Goal: Task Accomplishment & Management: Use online tool/utility

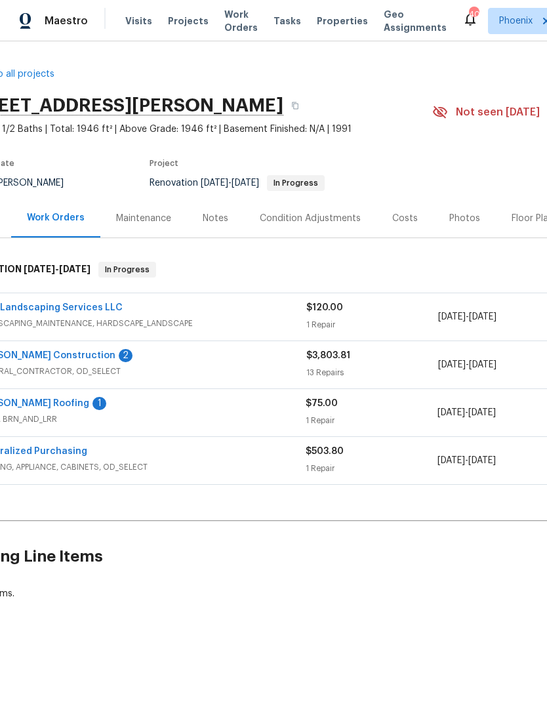
scroll to position [0, 17]
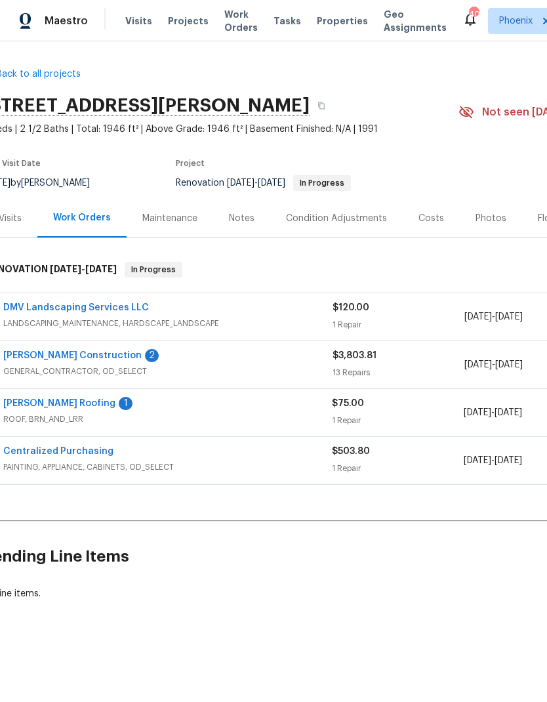
click at [45, 405] on link "[PERSON_NAME] Roofing" at bounding box center [59, 403] width 112 height 9
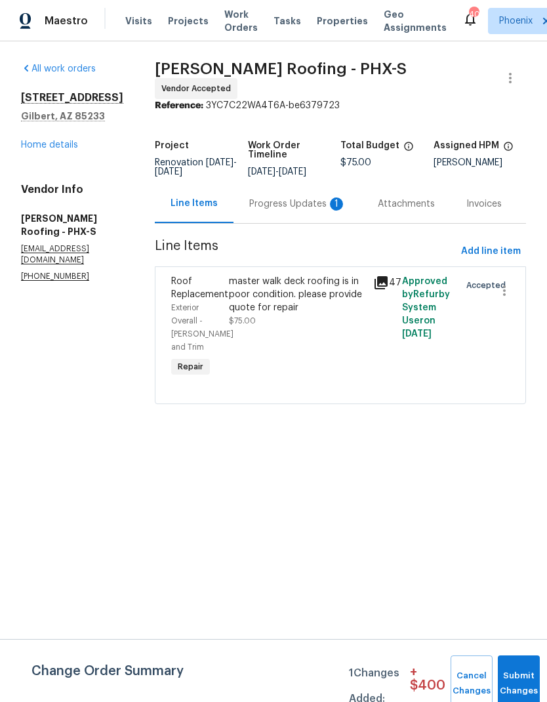
click at [317, 199] on div "Progress Updates 1" at bounding box center [297, 203] width 97 height 13
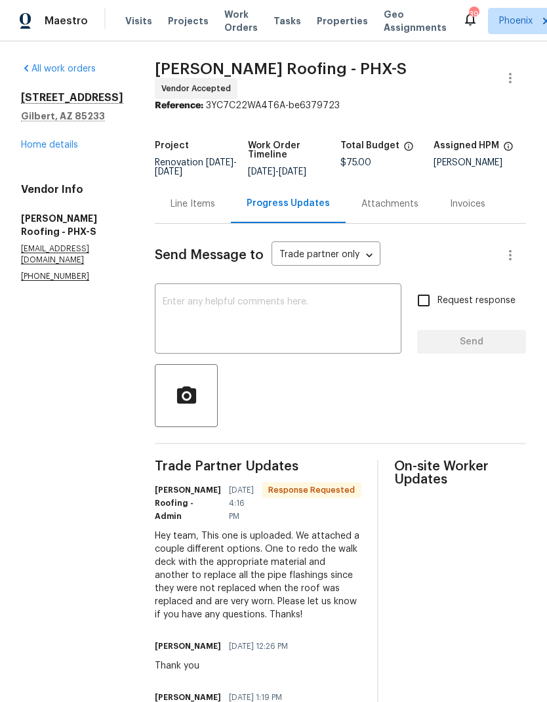
click at [349, 311] on textarea at bounding box center [278, 320] width 231 height 46
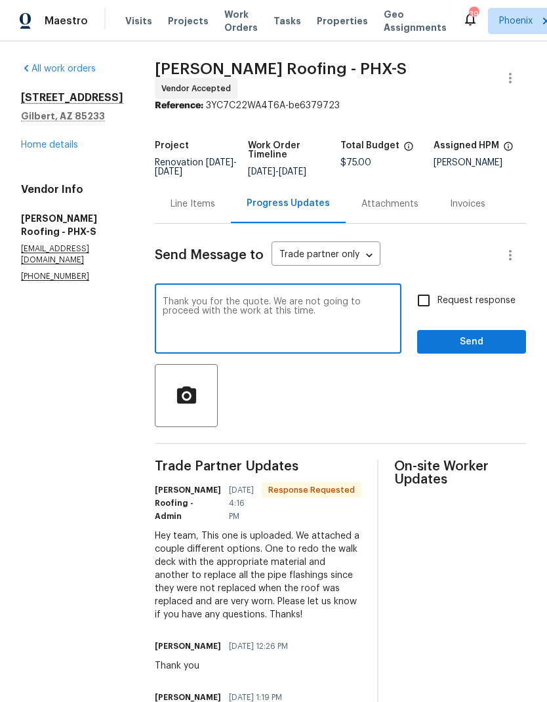
type textarea "Thank you for the quote. We are not going to proceed with the work at this time."
click at [500, 336] on span "Send" at bounding box center [471, 342] width 88 height 16
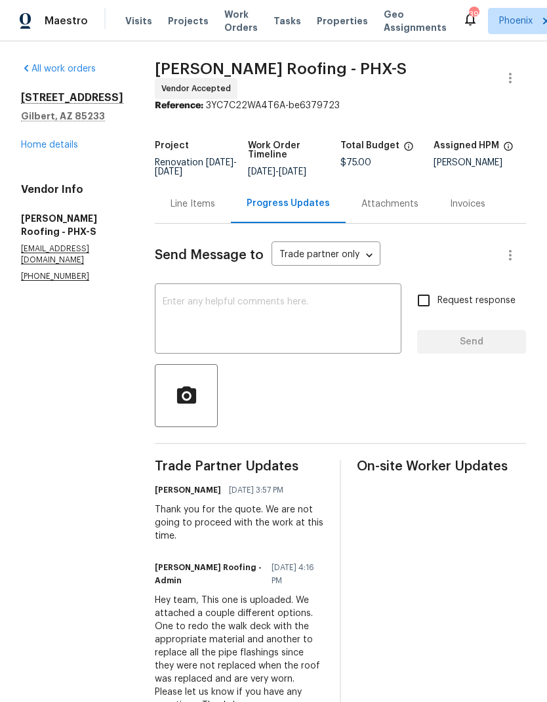
click at [213, 197] on div "Line Items" at bounding box center [192, 203] width 45 height 13
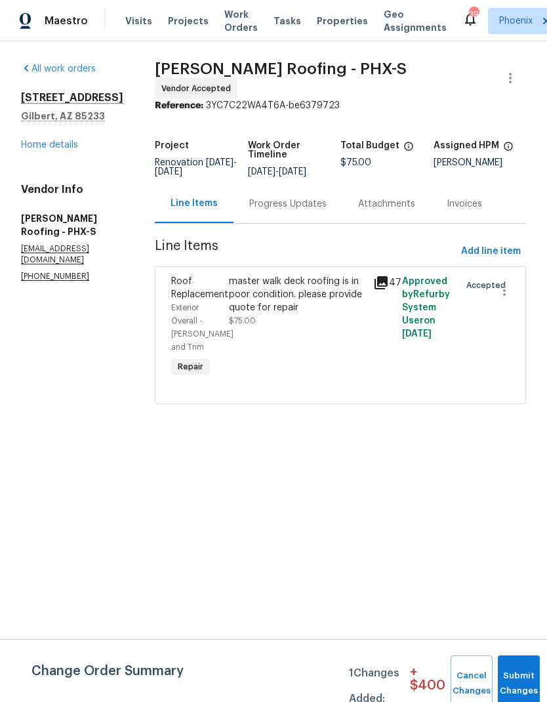
click at [344, 294] on div "master walk deck roofing is in poor condition. please provide quote for repair" at bounding box center [297, 294] width 136 height 39
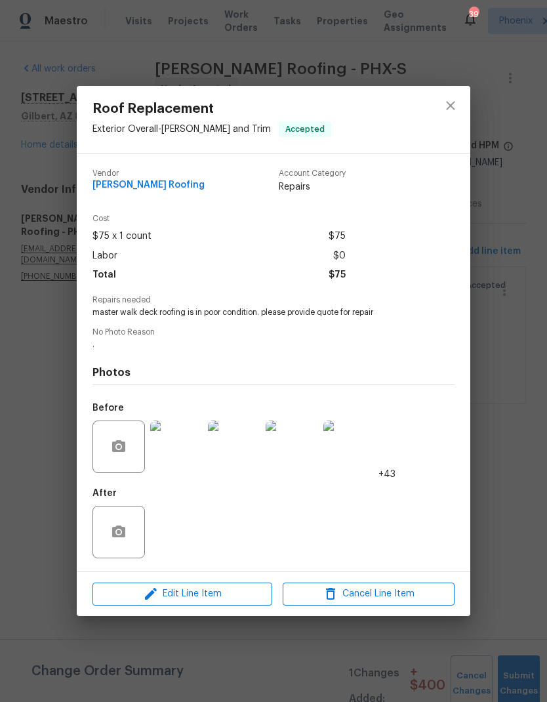
click at [437, 538] on div "After" at bounding box center [273, 523] width 362 height 85
click at [460, 530] on div "Vendor [PERSON_NAME] Roofing Account Category Repairs Cost $75 x 1 count $75 La…" at bounding box center [273, 362] width 393 height 418
click at [469, 78] on div "Roof Replacement Exterior Overall - [PERSON_NAME] and Trim Accepted Vendor [PER…" at bounding box center [273, 351] width 547 height 702
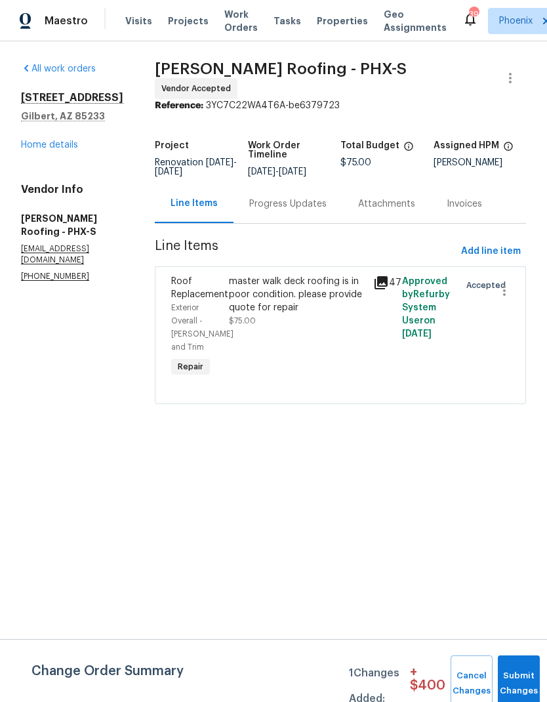
click at [441, 102] on button "close" at bounding box center [450, 105] width 31 height 31
click at [509, 671] on button "Submit Changes" at bounding box center [519, 683] width 42 height 56
